Goal: Transaction & Acquisition: Purchase product/service

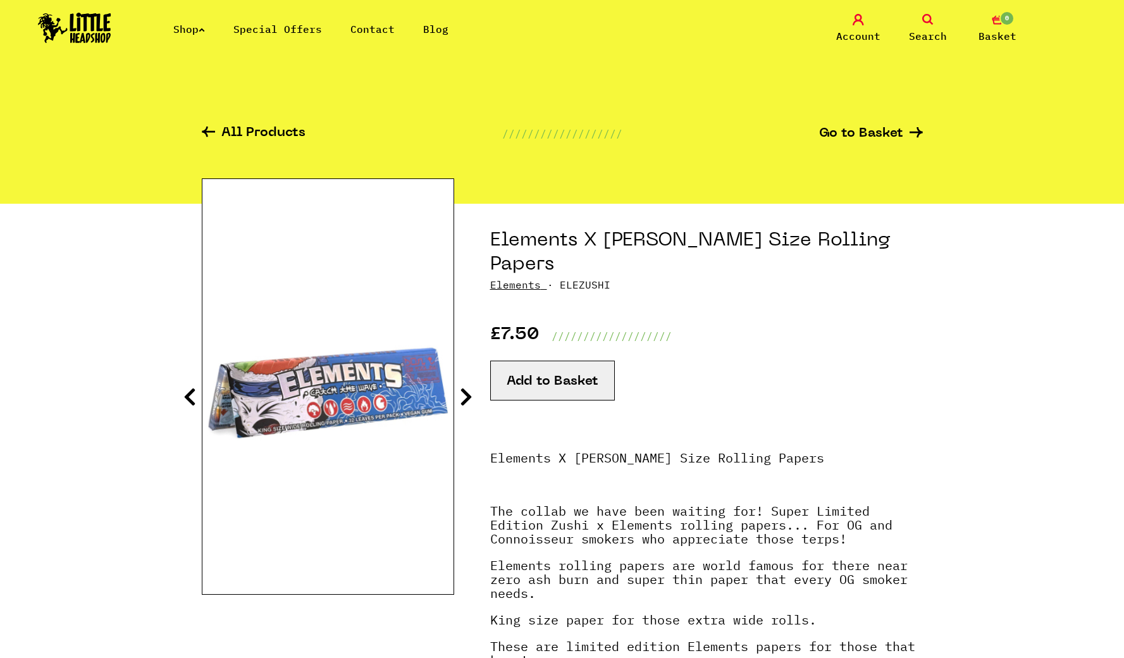
click at [526, 278] on link "Elements" at bounding box center [515, 284] width 51 height 13
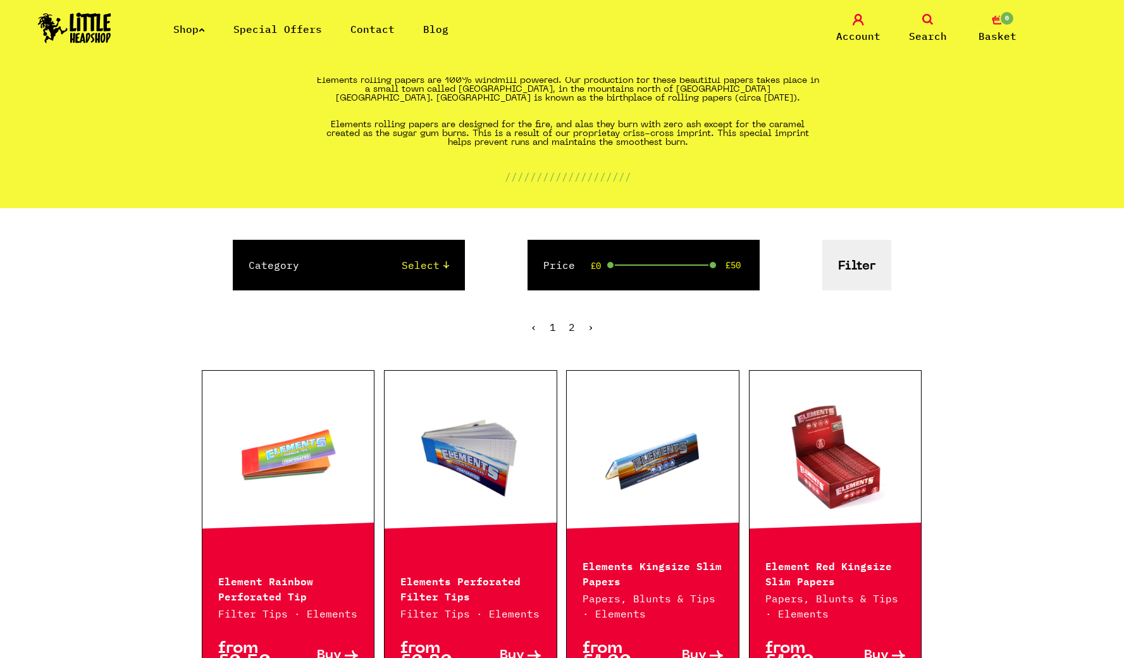
scroll to position [350, 0]
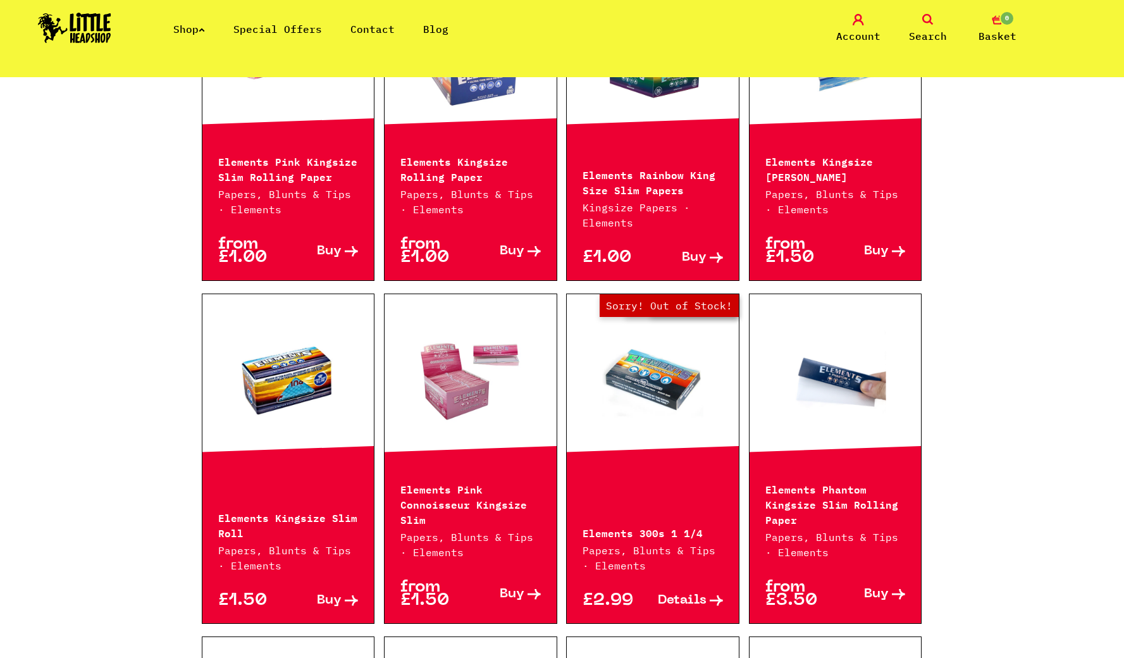
scroll to position [945, 0]
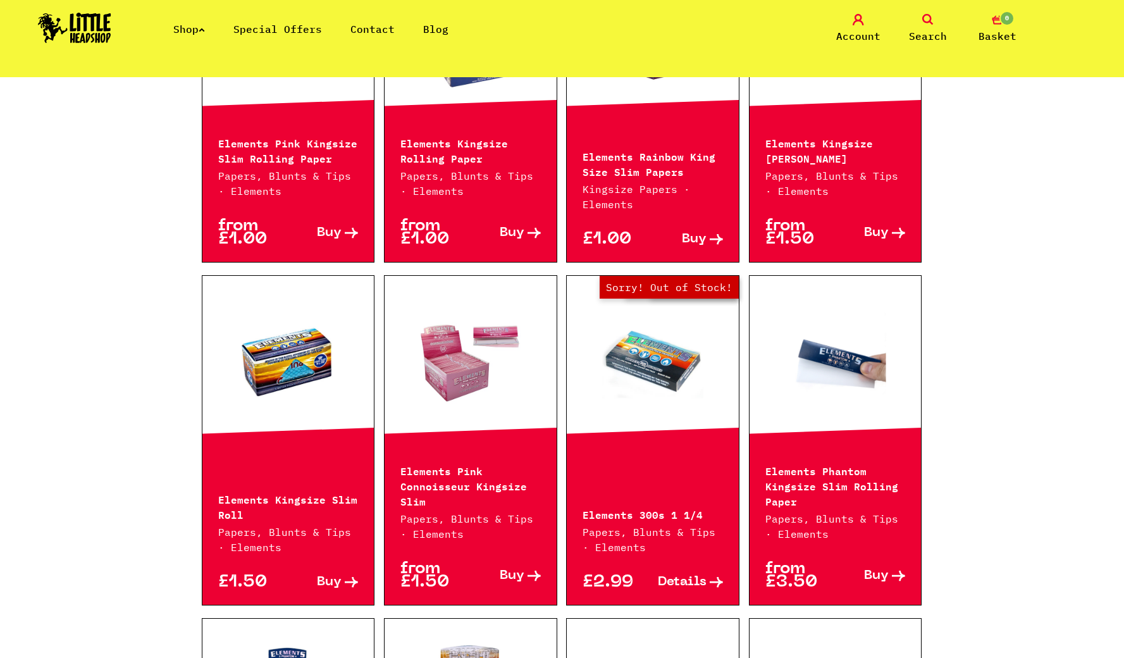
click at [691, 581] on span "Details" at bounding box center [682, 582] width 49 height 13
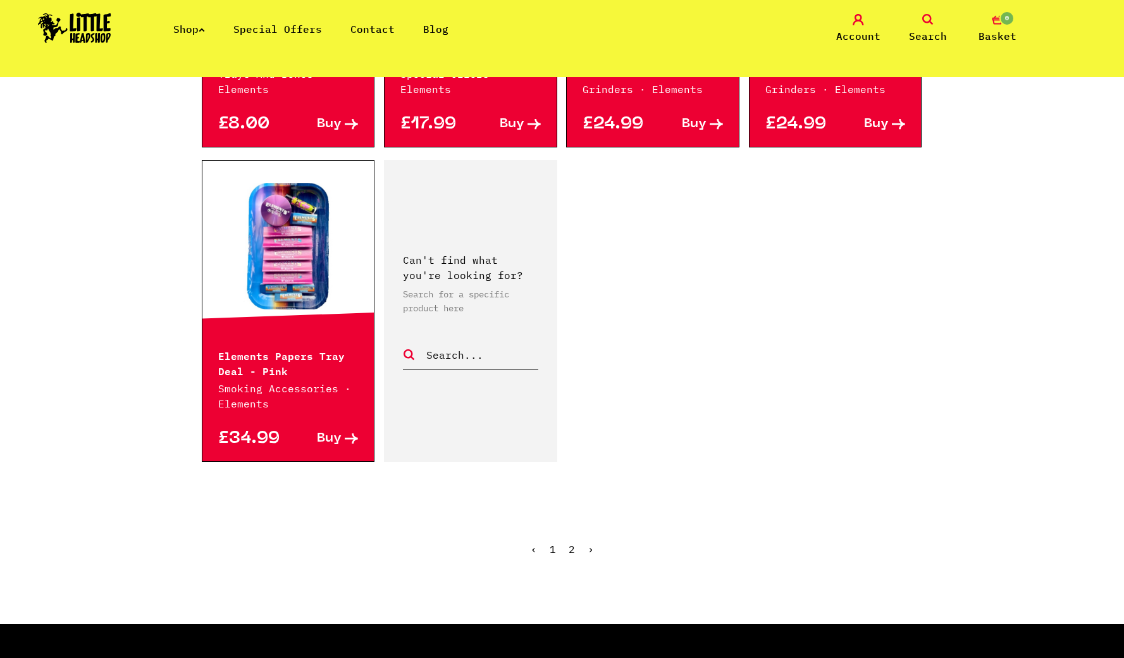
scroll to position [2045, 0]
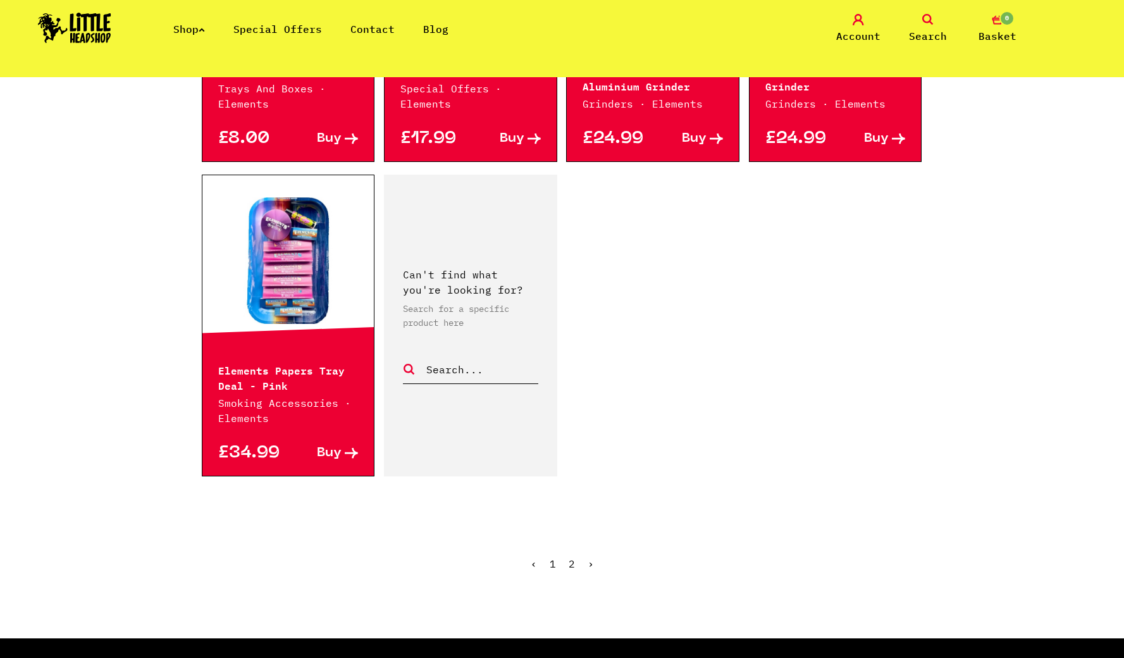
click at [572, 557] on link "2" at bounding box center [572, 563] width 6 height 13
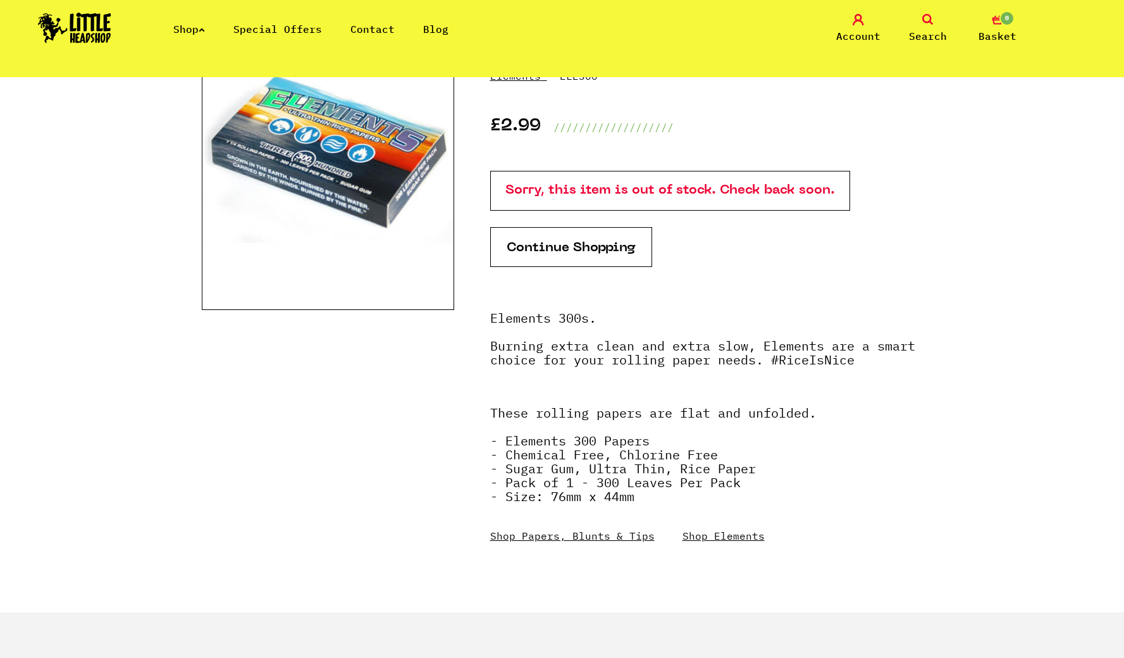
scroll to position [195, 0]
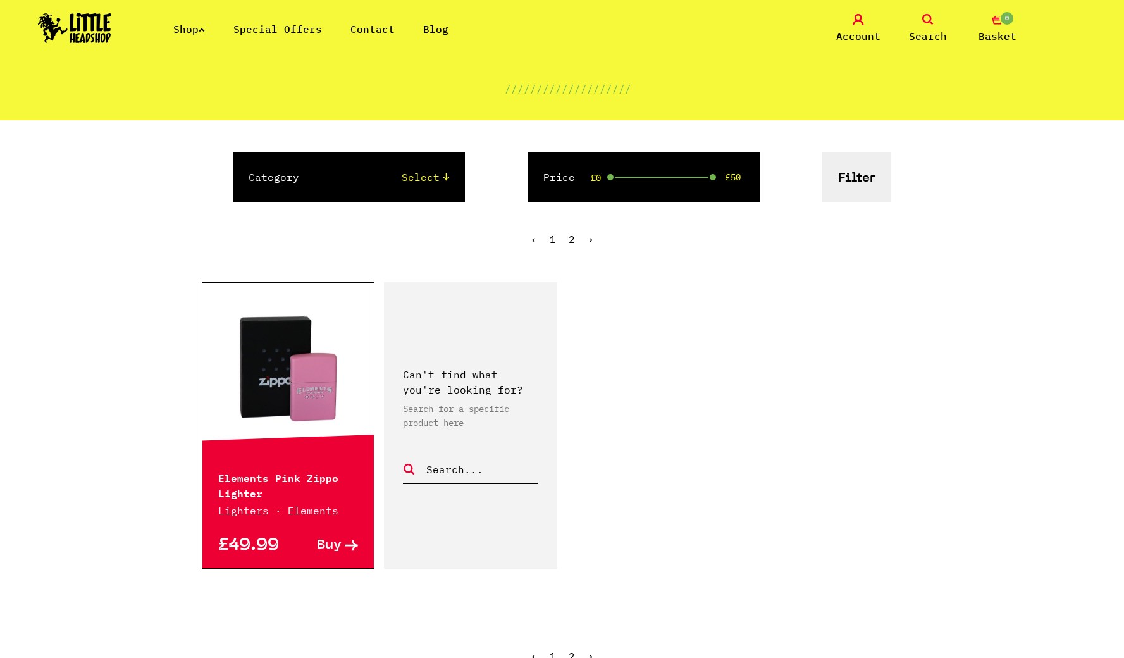
scroll to position [406, 0]
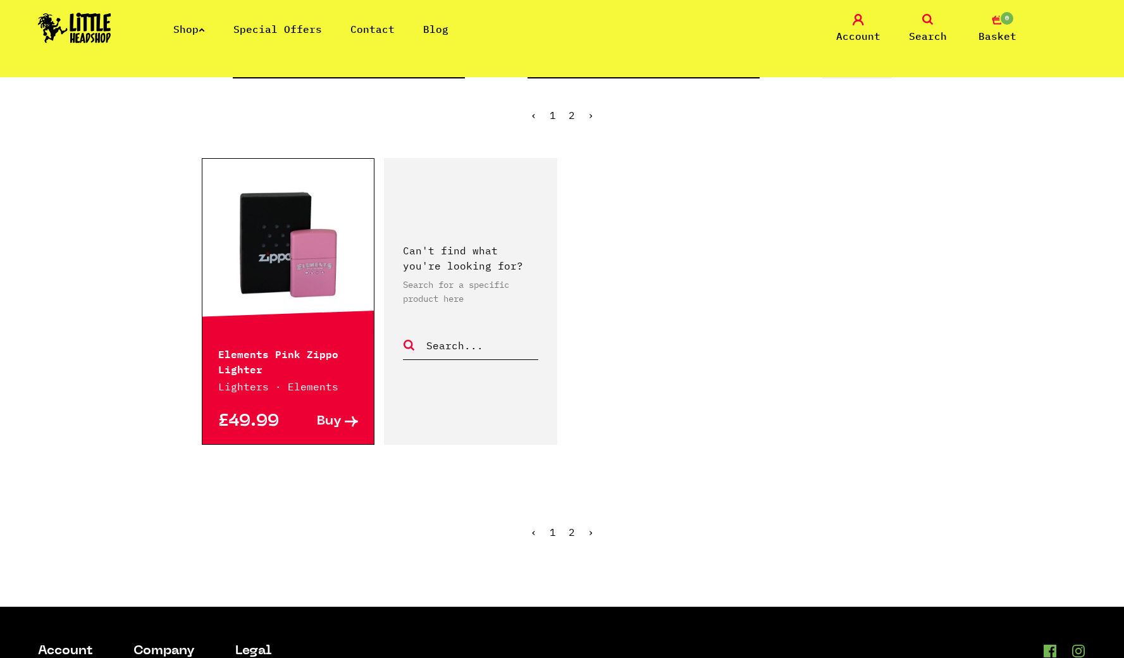
click at [558, 531] on ul "‹ 1 2 ›" at bounding box center [562, 541] width 721 height 54
click at [552, 531] on link "1" at bounding box center [553, 532] width 6 height 13
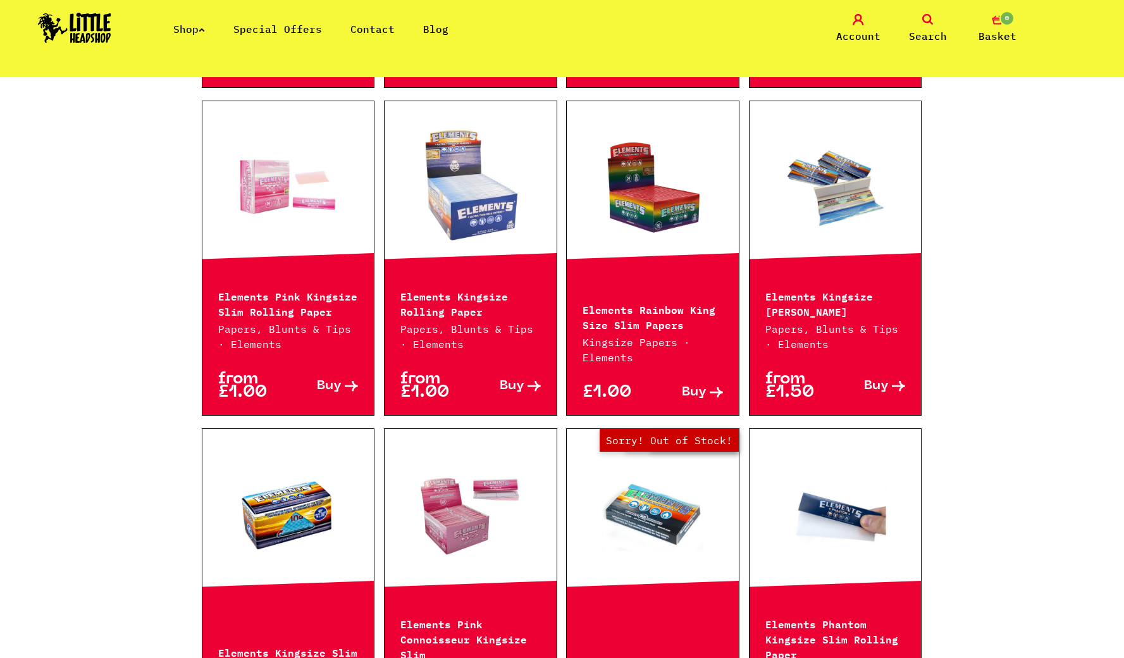
scroll to position [836, 0]
